Goal: Transaction & Acquisition: Purchase product/service

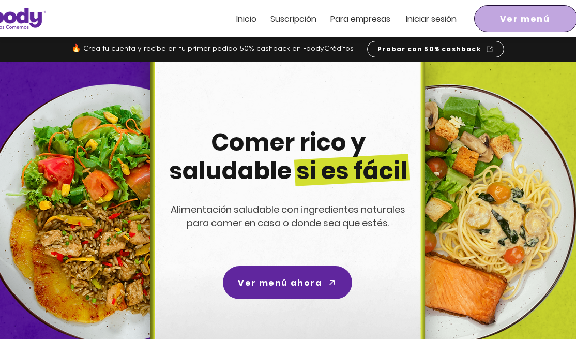
click at [466, 20] on span "Ver menú" at bounding box center [525, 18] width 50 height 13
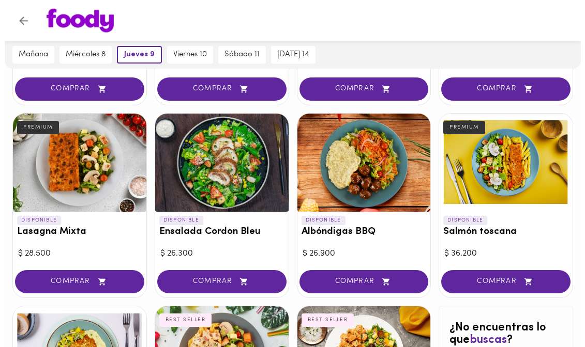
scroll to position [422, 0]
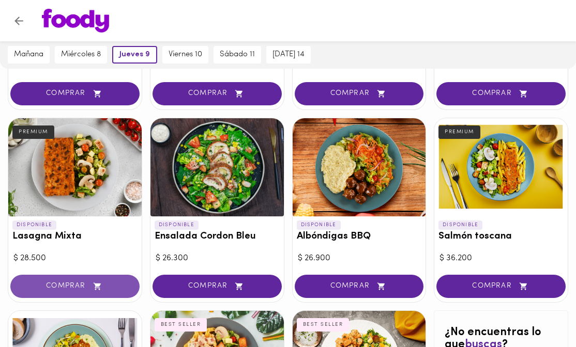
click at [131, 280] on button "COMPRAR" at bounding box center [74, 286] width 129 height 23
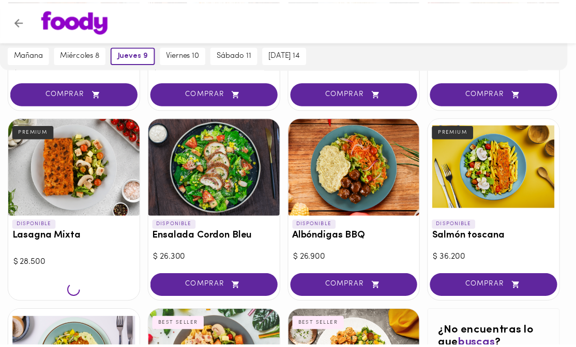
scroll to position [422, 0]
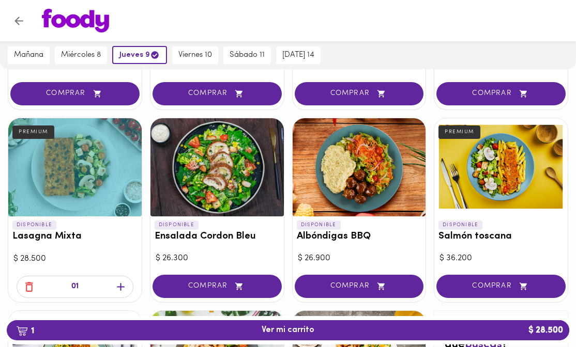
click at [58, 241] on h3 "Lasagna Mixta" at bounding box center [74, 237] width 125 height 11
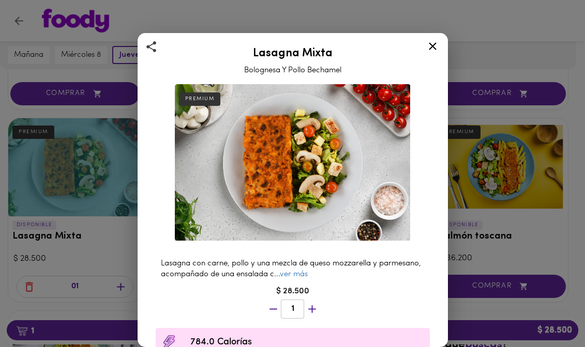
click at [52, 178] on div "Lasagna Mixta Bolognesa Y Pollo Bechamel PREMIUM Lasagna con carne, pollo y una…" at bounding box center [292, 173] width 585 height 347
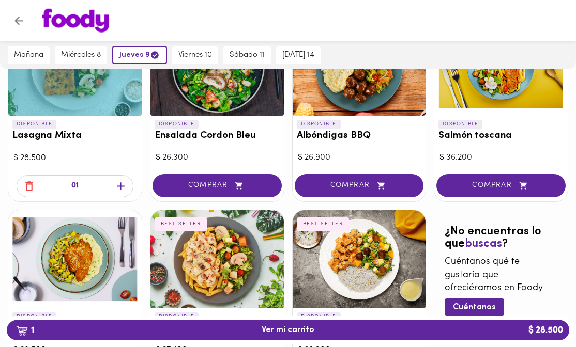
scroll to position [527, 0]
